Goal: Information Seeking & Learning: Learn about a topic

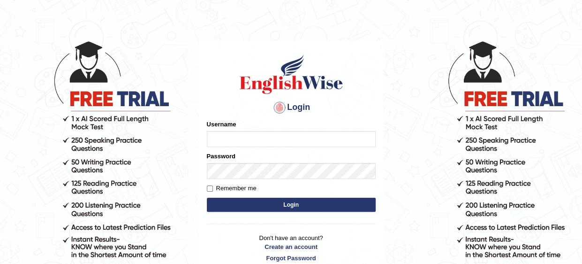
scroll to position [21, 0]
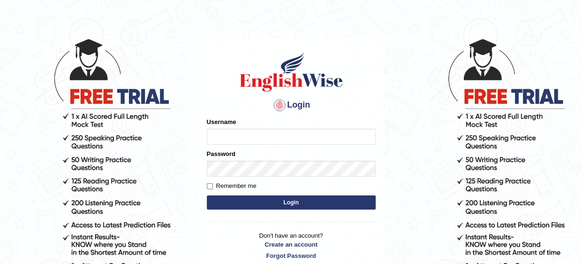
type input "Mahak_a24"
click at [281, 206] on button "Login" at bounding box center [291, 202] width 169 height 14
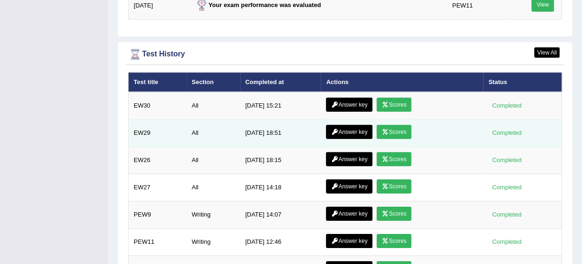
scroll to position [1408, 0]
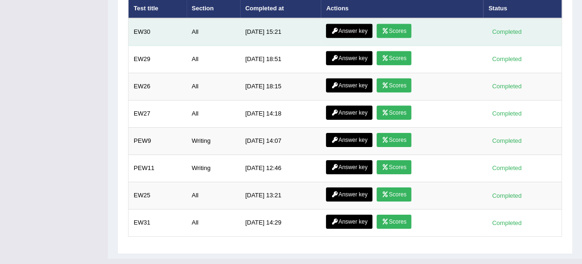
click at [346, 24] on link "Answer key" at bounding box center [349, 31] width 46 height 14
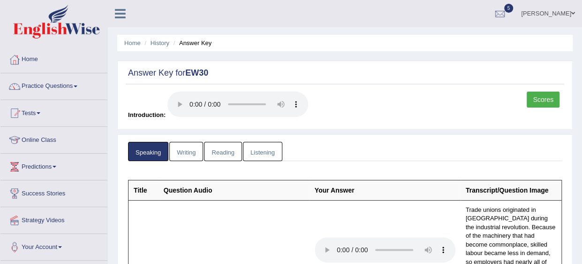
click at [188, 149] on link "Writing" at bounding box center [186, 151] width 34 height 19
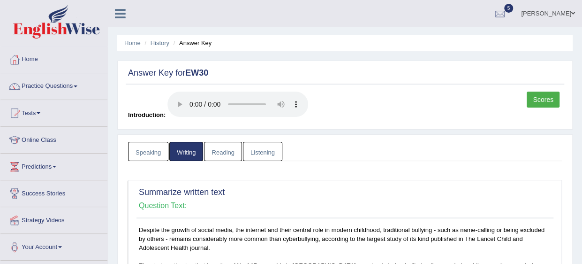
click at [221, 157] on link "Reading" at bounding box center [223, 151] width 38 height 19
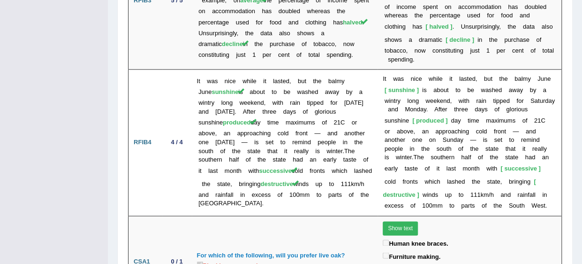
scroll to position [2366, 0]
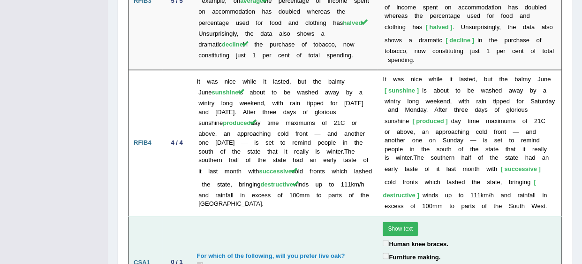
click at [392, 221] on button "Show text" at bounding box center [400, 228] width 35 height 14
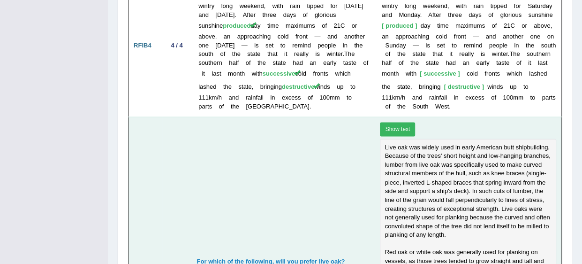
scroll to position [2438, 0]
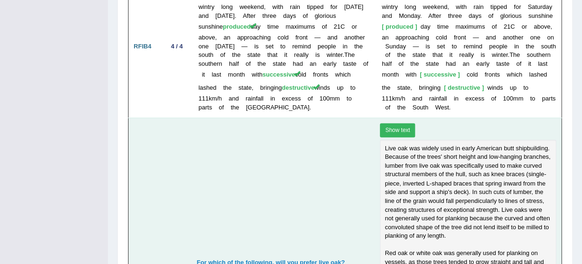
click at [393, 139] on div "Live oak was widely used in early American butt shipbuilding. Because of the tr…" at bounding box center [468, 239] width 176 height 201
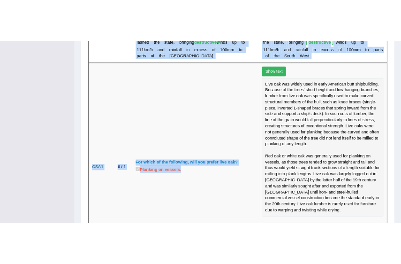
scroll to position [2586, 0]
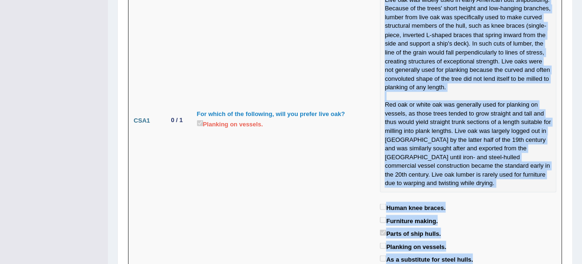
drag, startPoint x: 384, startPoint y: 72, endPoint x: 500, endPoint y: 199, distance: 172.7
copy tbody "Live oak was widely used in early American butt shipbuilding. Because of the tr…"
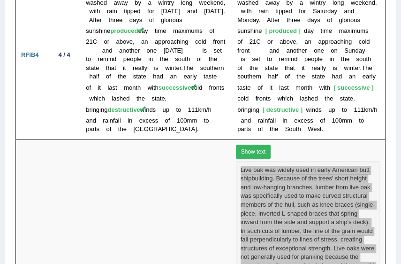
scroll to position [2893, 0]
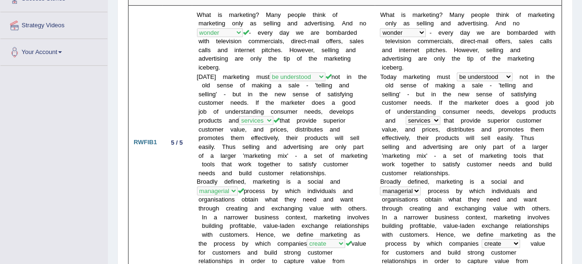
scroll to position [0, 0]
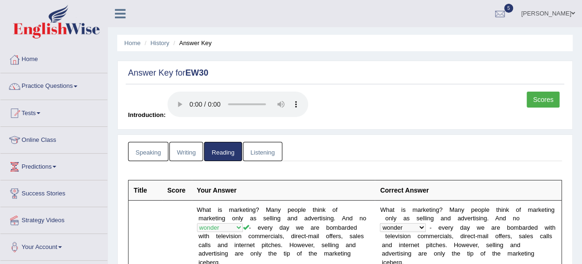
click at [257, 154] on link "Listening" at bounding box center [262, 151] width 39 height 19
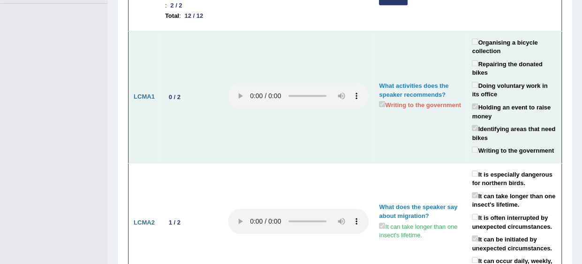
scroll to position [257, 0]
click at [341, 143] on td at bounding box center [298, 96] width 151 height 132
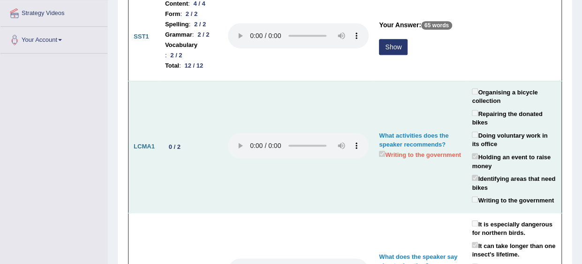
scroll to position [208, 0]
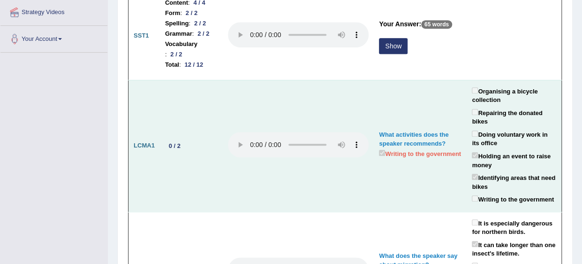
click at [415, 103] on td "What activities does the speaker recommends? Writing to the government" at bounding box center [420, 146] width 93 height 132
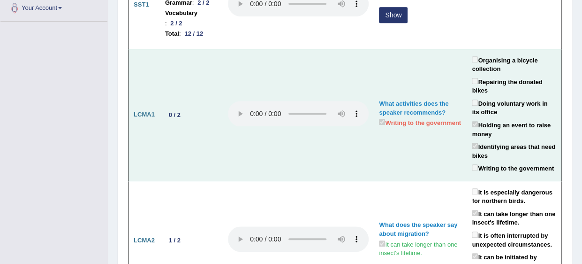
scroll to position [248, 0]
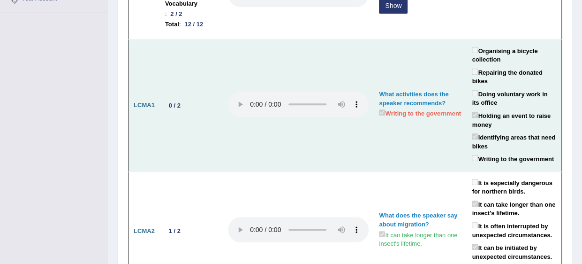
click at [319, 122] on td at bounding box center [298, 105] width 151 height 132
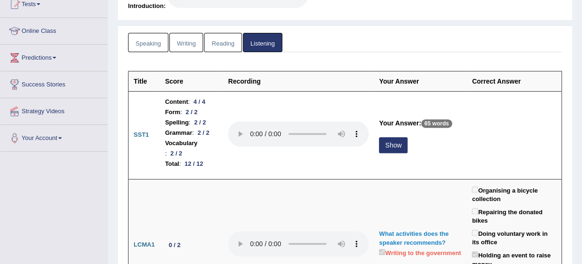
scroll to position [0, 0]
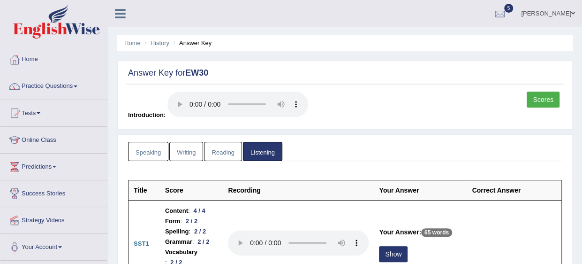
click at [212, 152] on link "Reading" at bounding box center [223, 151] width 38 height 19
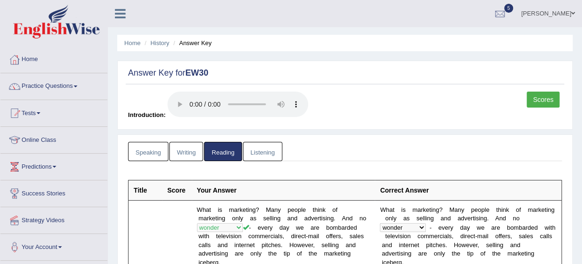
click at [178, 150] on link "Writing" at bounding box center [186, 151] width 34 height 19
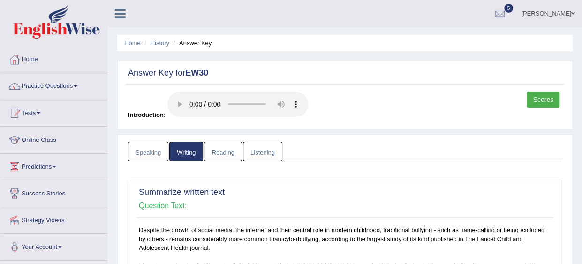
click at [145, 153] on link "Speaking" at bounding box center [148, 151] width 40 height 19
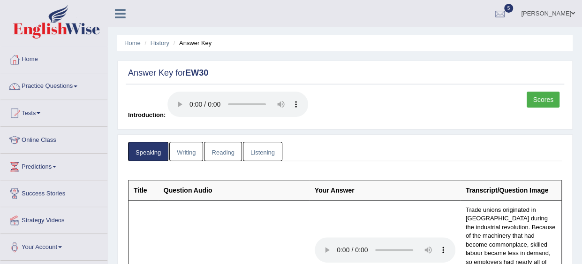
click at [265, 152] on link "Listening" at bounding box center [262, 151] width 39 height 19
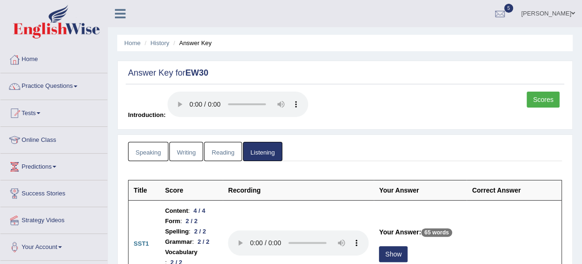
click at [221, 153] on link "Reading" at bounding box center [223, 151] width 38 height 19
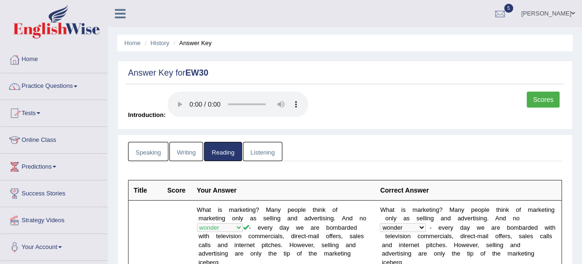
click at [37, 114] on link "Tests" at bounding box center [53, 111] width 107 height 23
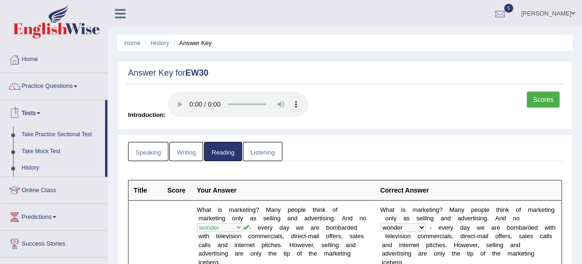
click at [37, 112] on link "Tests" at bounding box center [52, 111] width 105 height 23
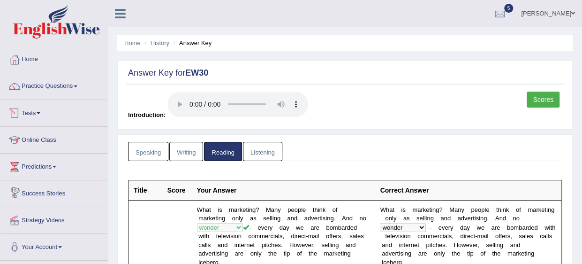
click at [38, 113] on link "Tests" at bounding box center [53, 111] width 107 height 23
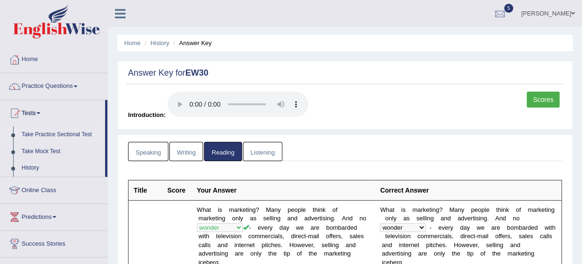
click at [45, 130] on link "Take Practice Sectional Test" at bounding box center [61, 134] width 88 height 17
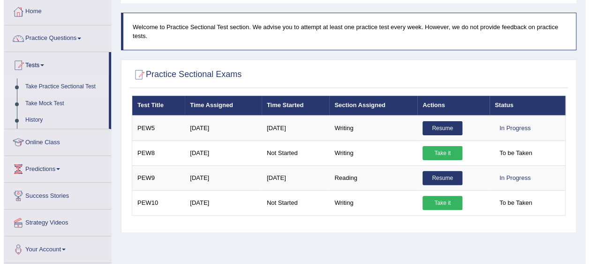
scroll to position [53, 0]
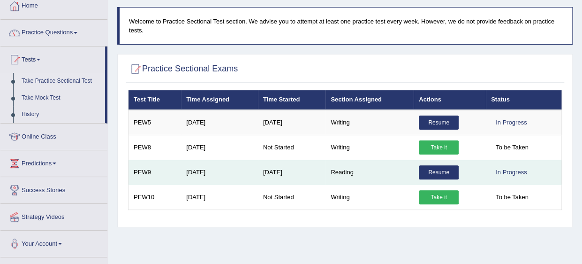
click at [434, 173] on link "Resume" at bounding box center [439, 172] width 40 height 14
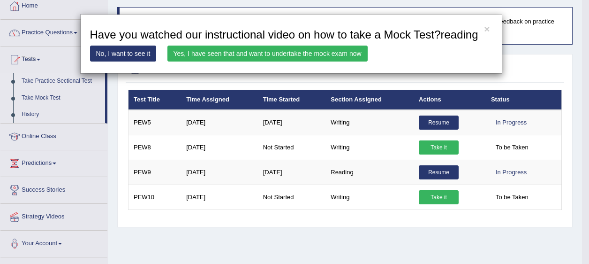
click at [204, 53] on link "Yes, I have seen that and want to undertake the mock exam now" at bounding box center [267, 53] width 200 height 16
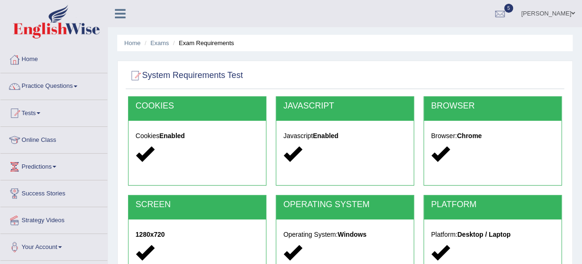
scroll to position [229, 0]
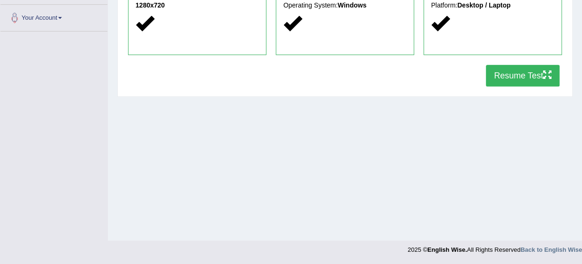
click at [527, 77] on button "Resume Test" at bounding box center [523, 76] width 74 height 22
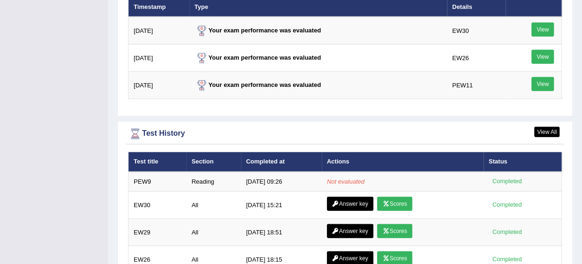
scroll to position [1216, 0]
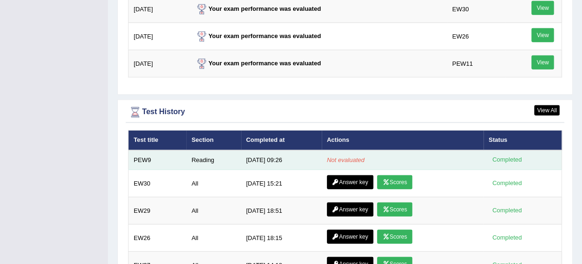
click at [341, 156] on em "Not evaluated" at bounding box center [346, 159] width 38 height 7
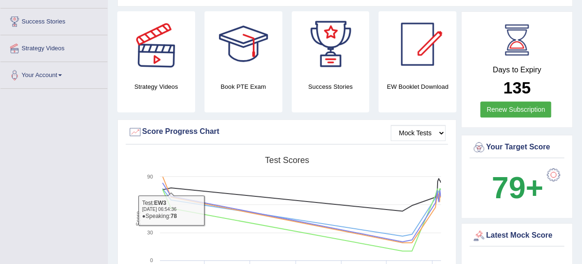
scroll to position [0, 0]
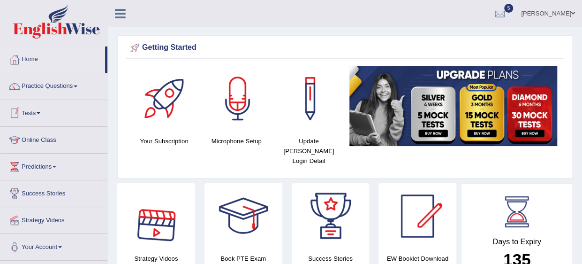
click at [32, 110] on link "Tests" at bounding box center [53, 111] width 107 height 23
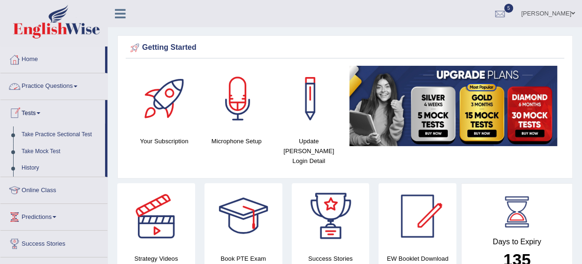
click at [47, 86] on link "Practice Questions" at bounding box center [53, 84] width 107 height 23
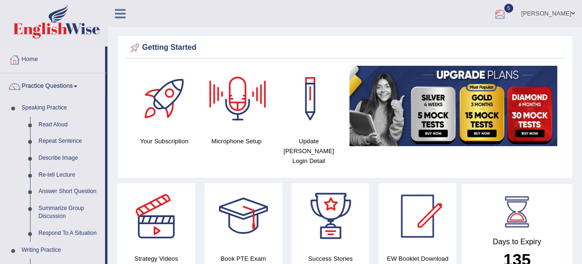
click at [507, 15] on div at bounding box center [500, 14] width 14 height 14
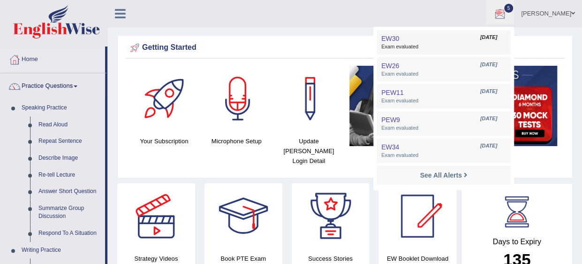
click at [443, 39] on link "EW30 Sep 23, 2025 Exam evaluated" at bounding box center [443, 42] width 129 height 20
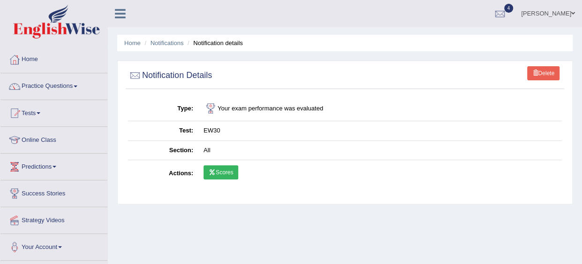
click at [219, 174] on link "Scores" at bounding box center [221, 172] width 35 height 14
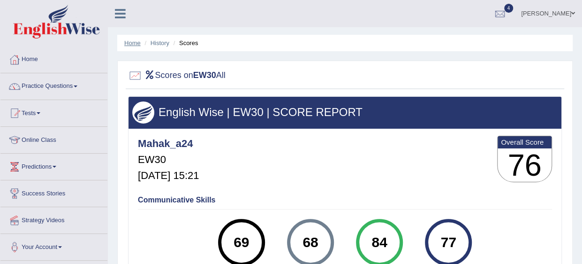
click at [133, 42] on link "Home" at bounding box center [132, 42] width 16 height 7
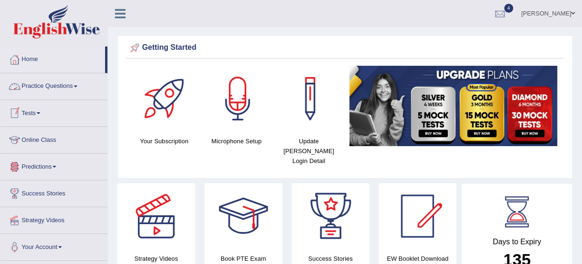
click at [34, 110] on link "Tests" at bounding box center [53, 111] width 107 height 23
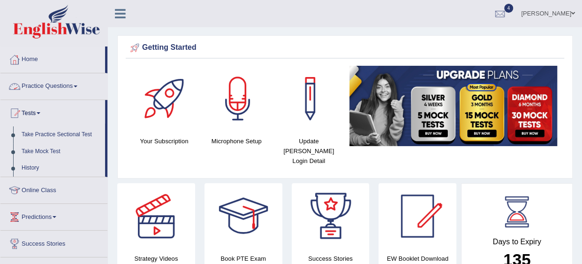
click at [57, 83] on link "Practice Questions" at bounding box center [53, 84] width 107 height 23
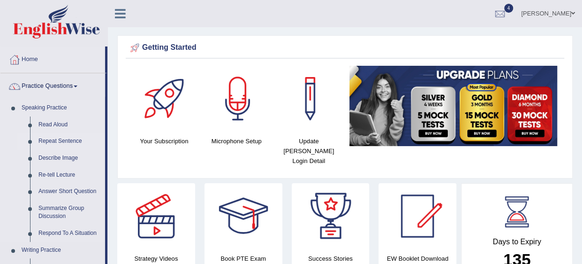
click at [46, 137] on link "Repeat Sentence" at bounding box center [69, 141] width 71 height 17
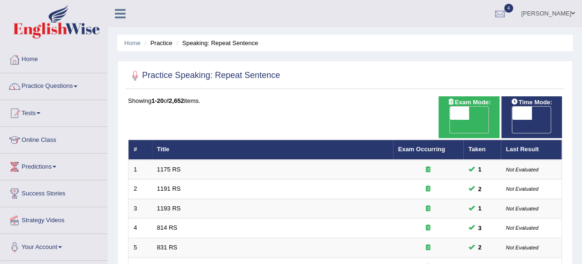
click at [450, 120] on span "OFF" at bounding box center [440, 126] width 20 height 13
checkbox input "true"
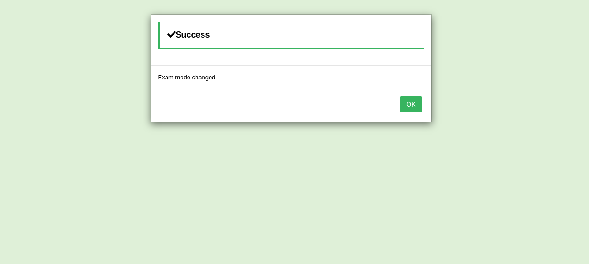
click at [411, 100] on button "OK" at bounding box center [411, 104] width 22 height 16
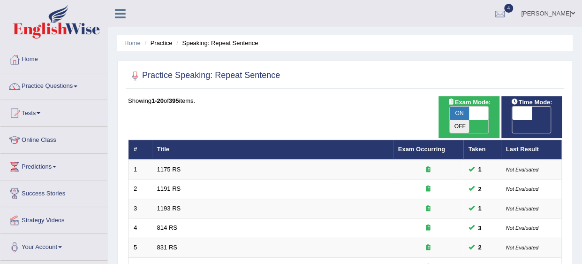
click at [513, 120] on span "OFF" at bounding box center [503, 126] width 20 height 13
checkbox input "true"
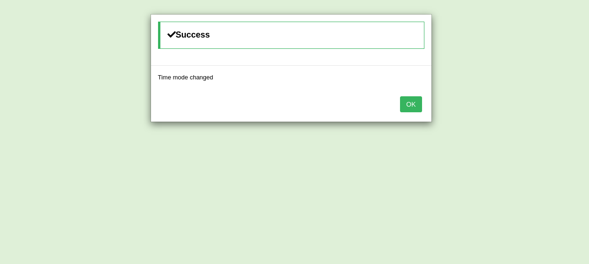
click at [410, 101] on button "OK" at bounding box center [411, 104] width 22 height 16
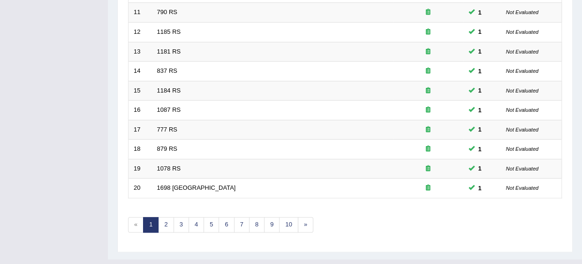
scroll to position [353, 0]
click at [290, 216] on link "10" at bounding box center [288, 223] width 19 height 15
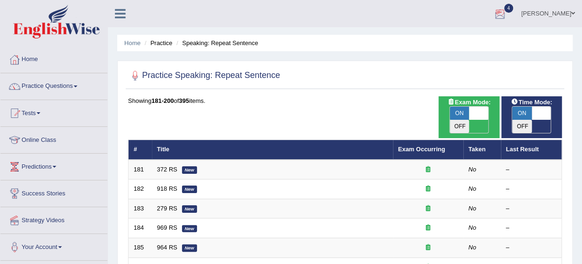
click at [507, 16] on div at bounding box center [500, 14] width 14 height 14
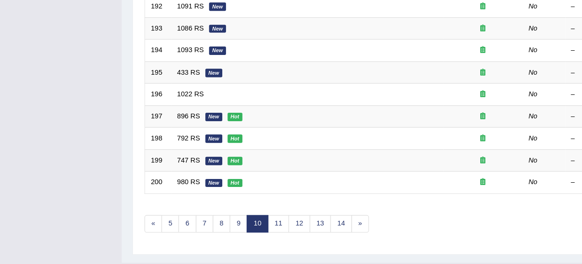
scroll to position [337, 0]
